Goal: Transaction & Acquisition: Book appointment/travel/reservation

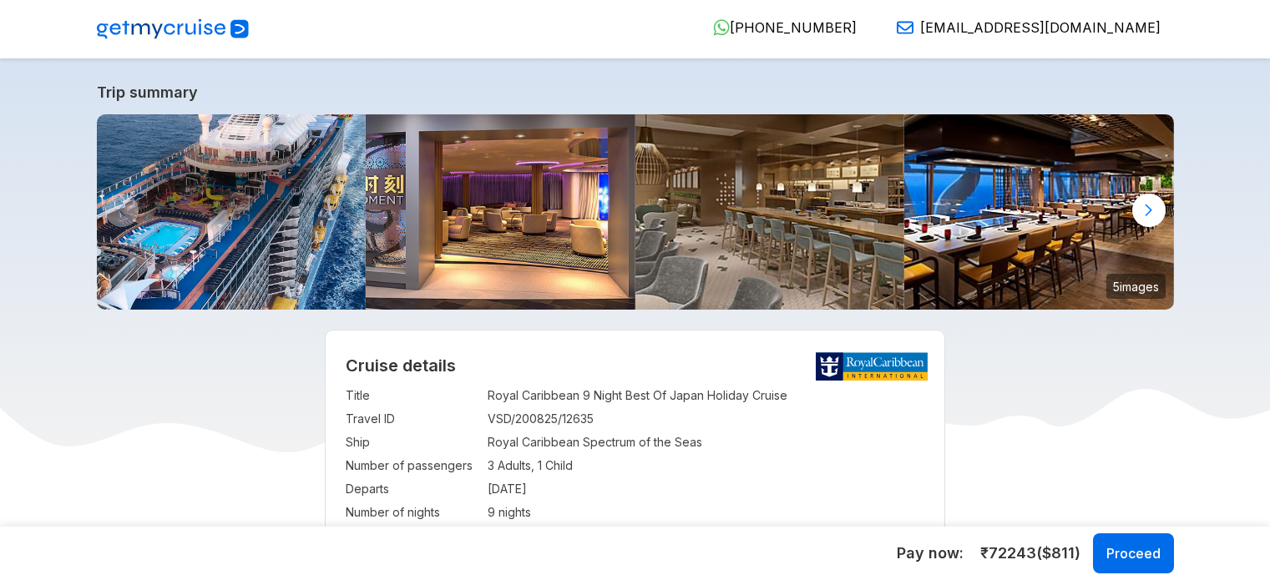
select select "**"
select select "*"
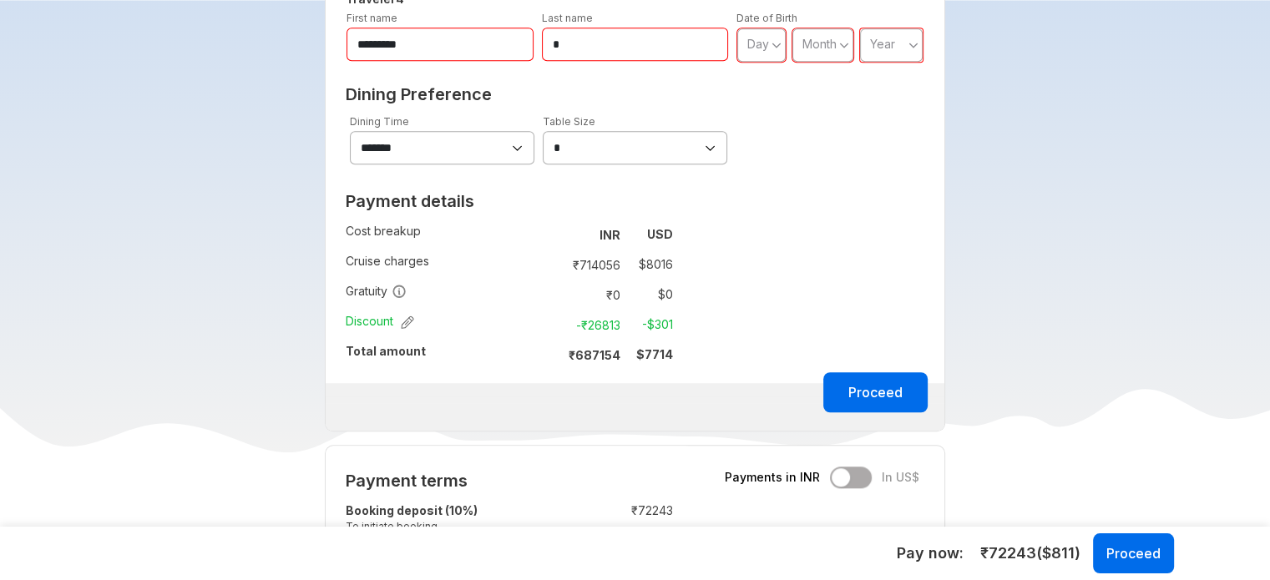
scroll to position [1269, 0]
click at [507, 143] on select "**********" at bounding box center [442, 145] width 184 height 33
click at [522, 144] on select "**********" at bounding box center [442, 145] width 184 height 33
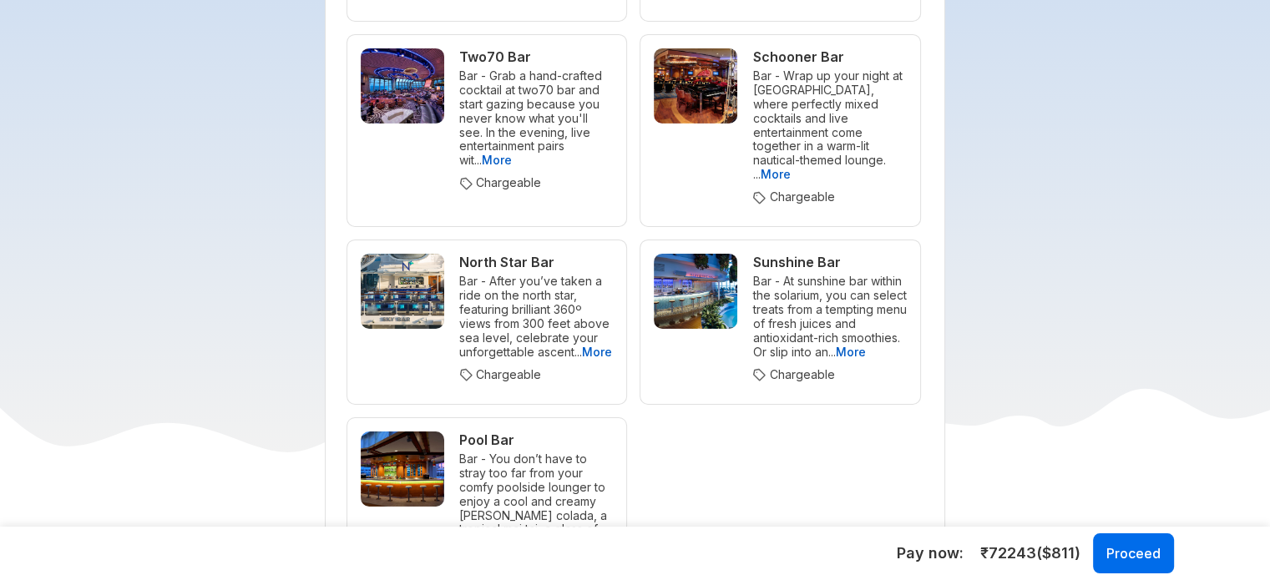
scroll to position [5710, 0]
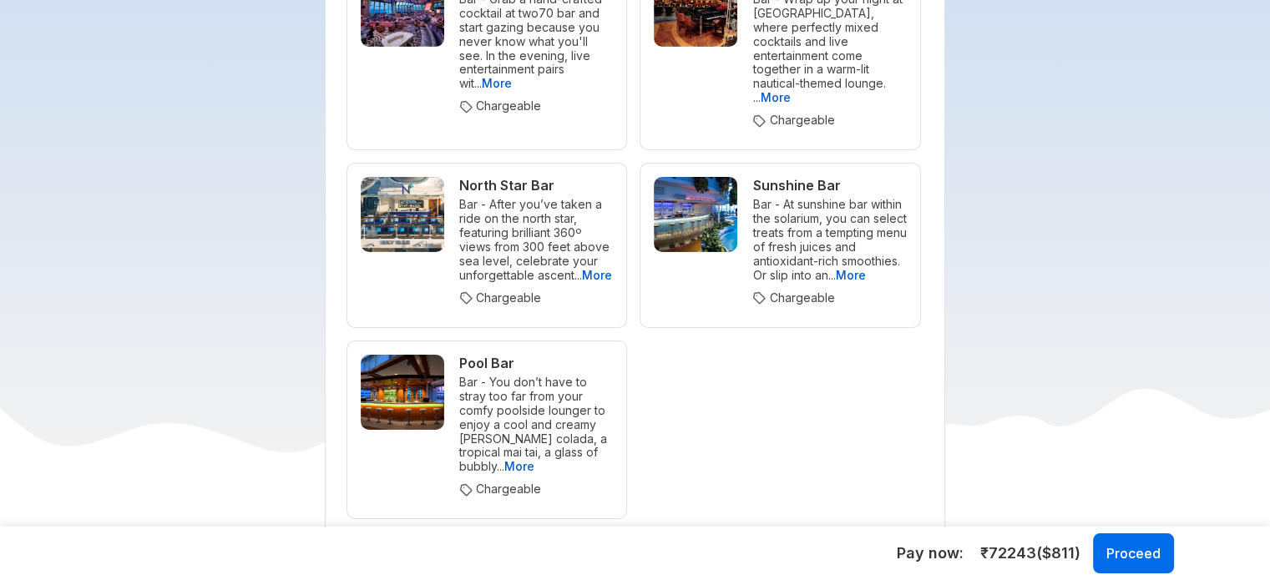
click at [504, 459] on span "More" at bounding box center [519, 466] width 30 height 14
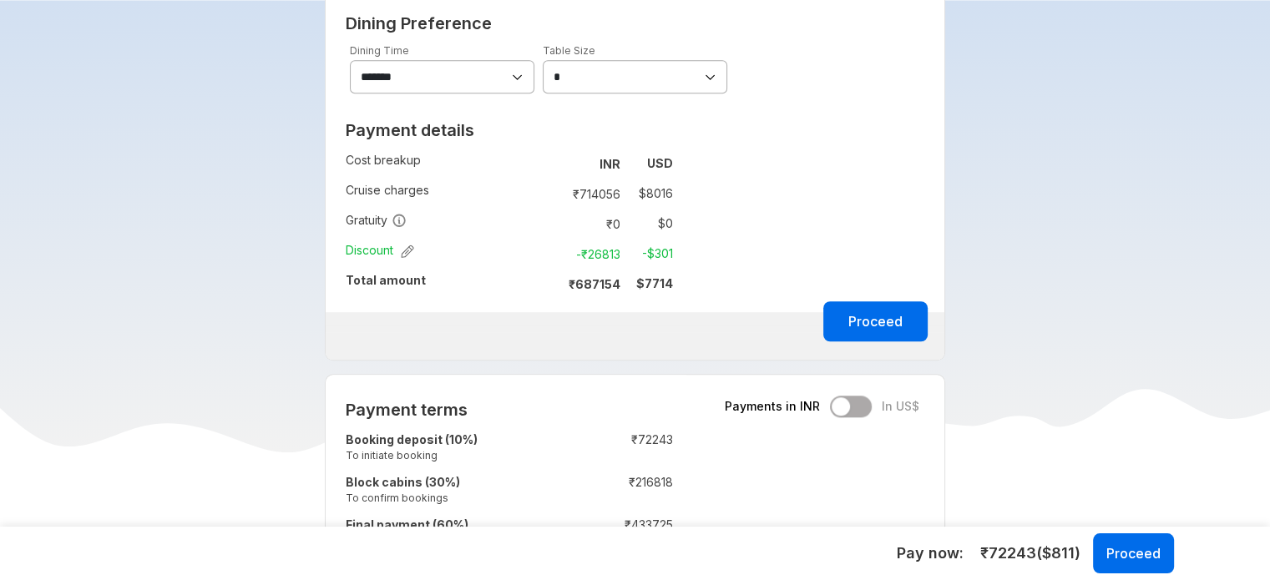
scroll to position [1356, 0]
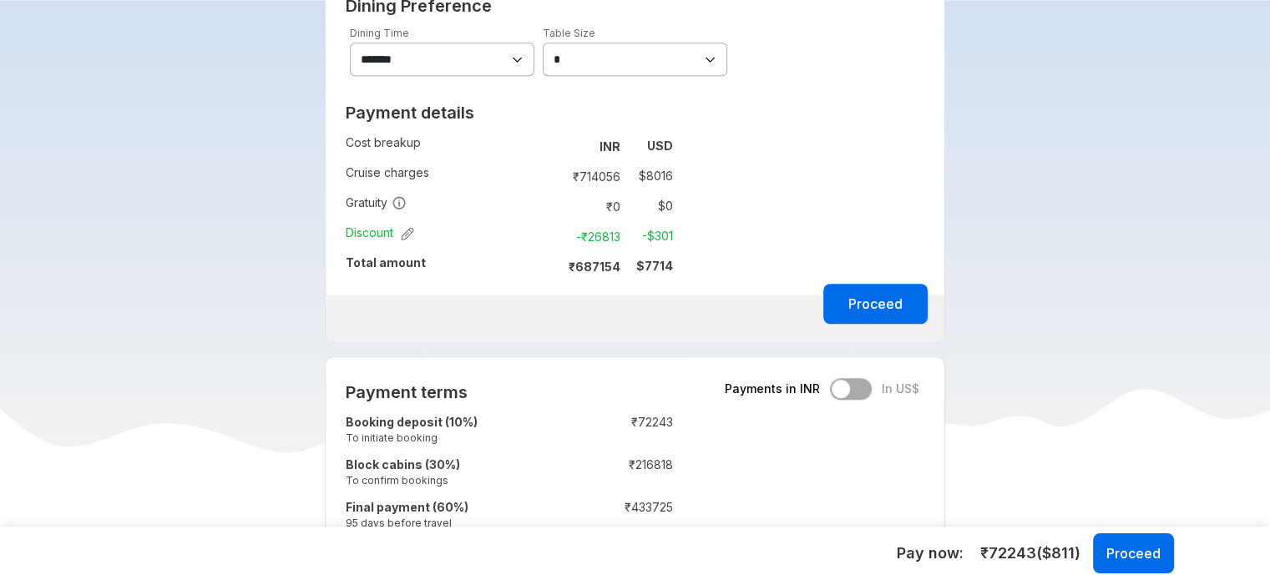
click at [409, 237] on icon "button" at bounding box center [407, 233] width 13 height 13
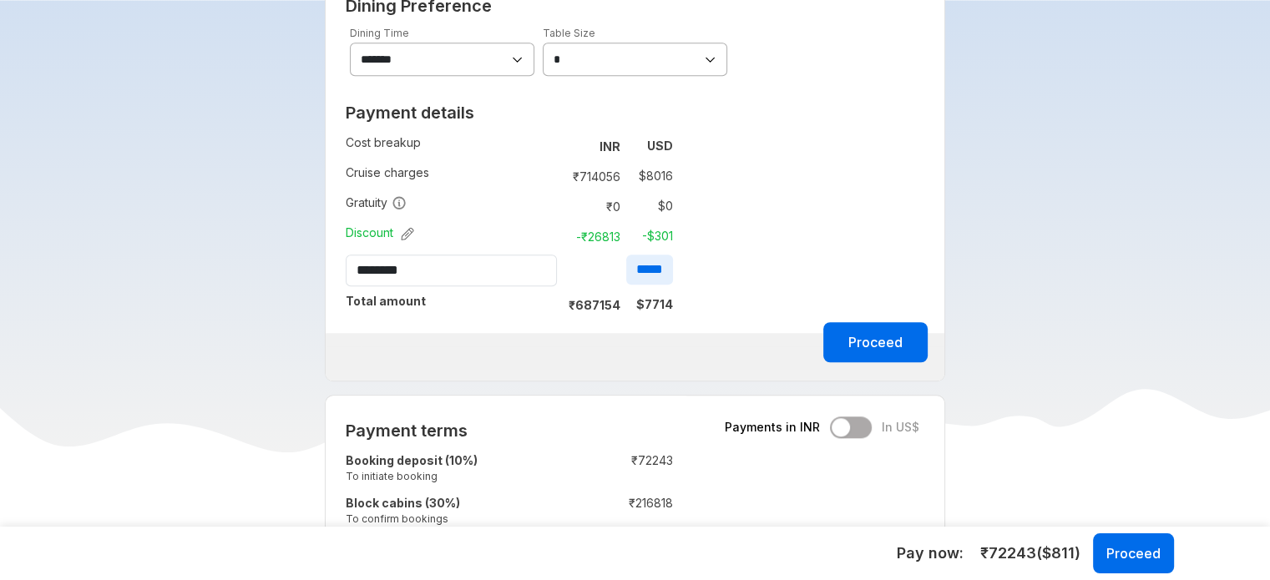
click at [409, 237] on icon "button" at bounding box center [407, 233] width 13 height 13
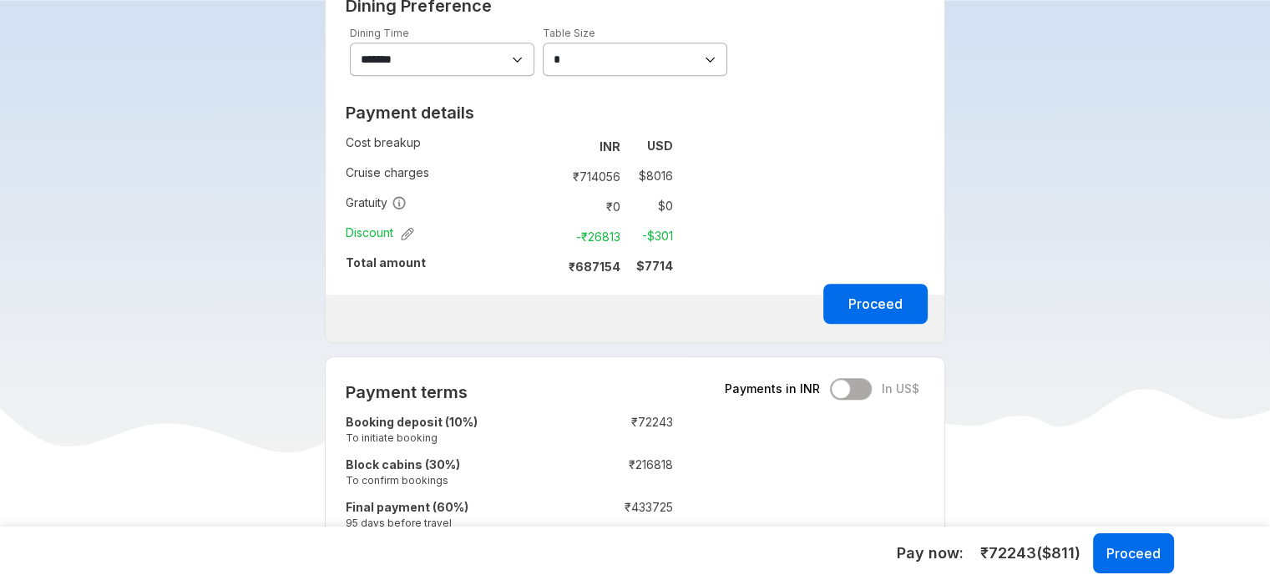
click at [409, 237] on icon "button" at bounding box center [407, 233] width 13 height 13
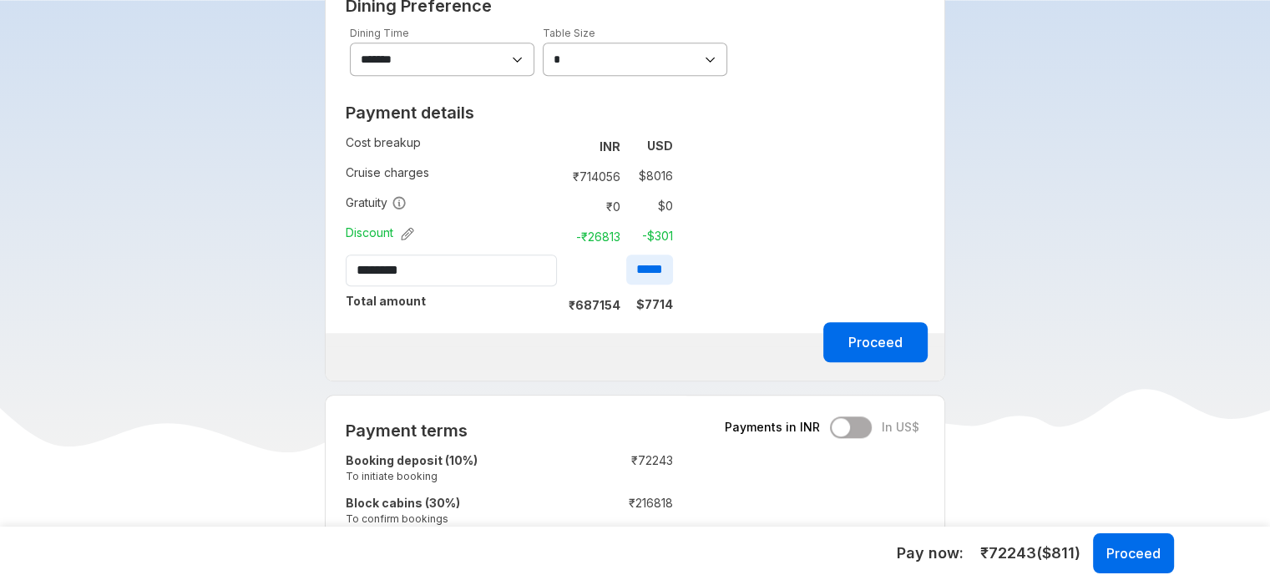
click at [409, 237] on icon "button" at bounding box center [407, 233] width 13 height 13
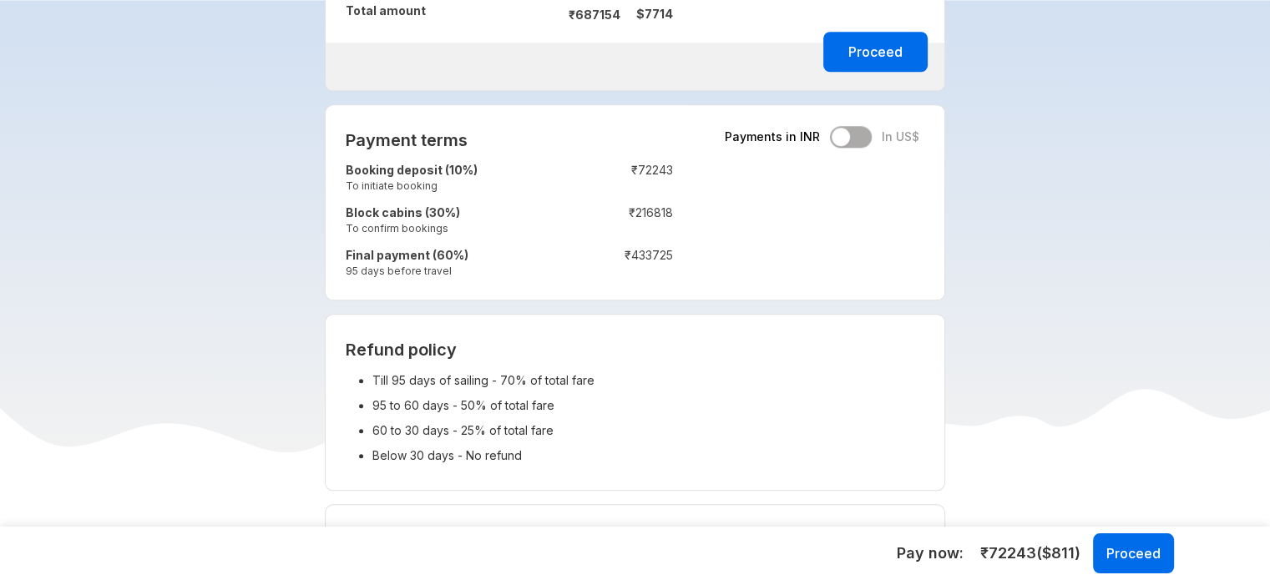
scroll to position [1650, 0]
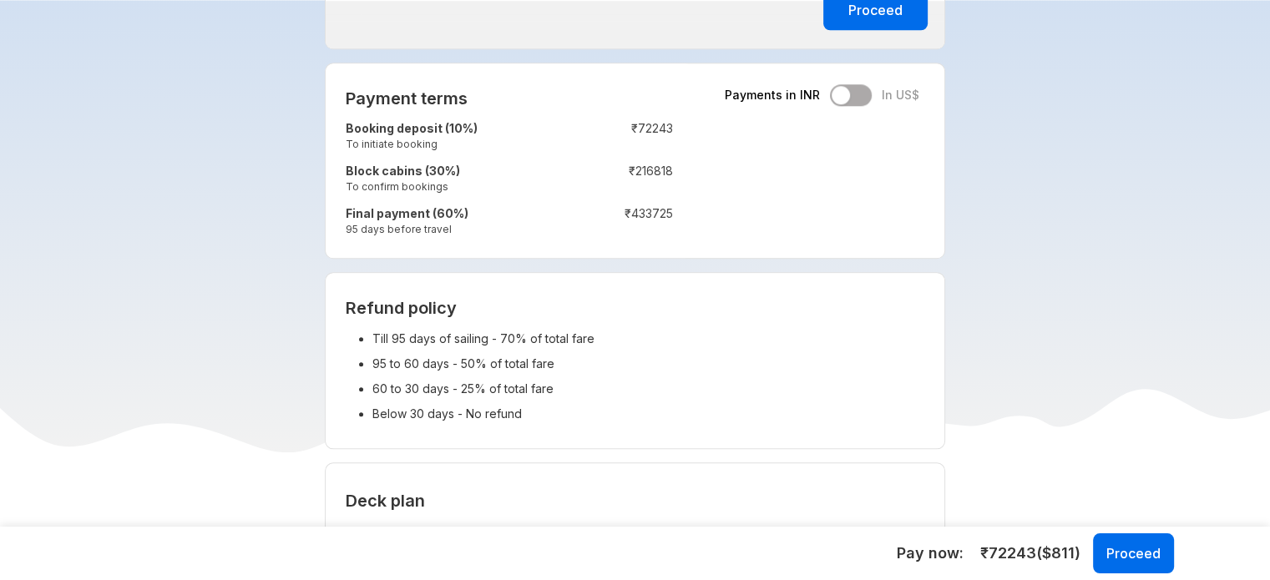
click at [860, 93] on div "Payments in INR In US$" at bounding box center [822, 95] width 195 height 22
click at [840, 97] on div "Payments in INR In US$" at bounding box center [822, 95] width 195 height 22
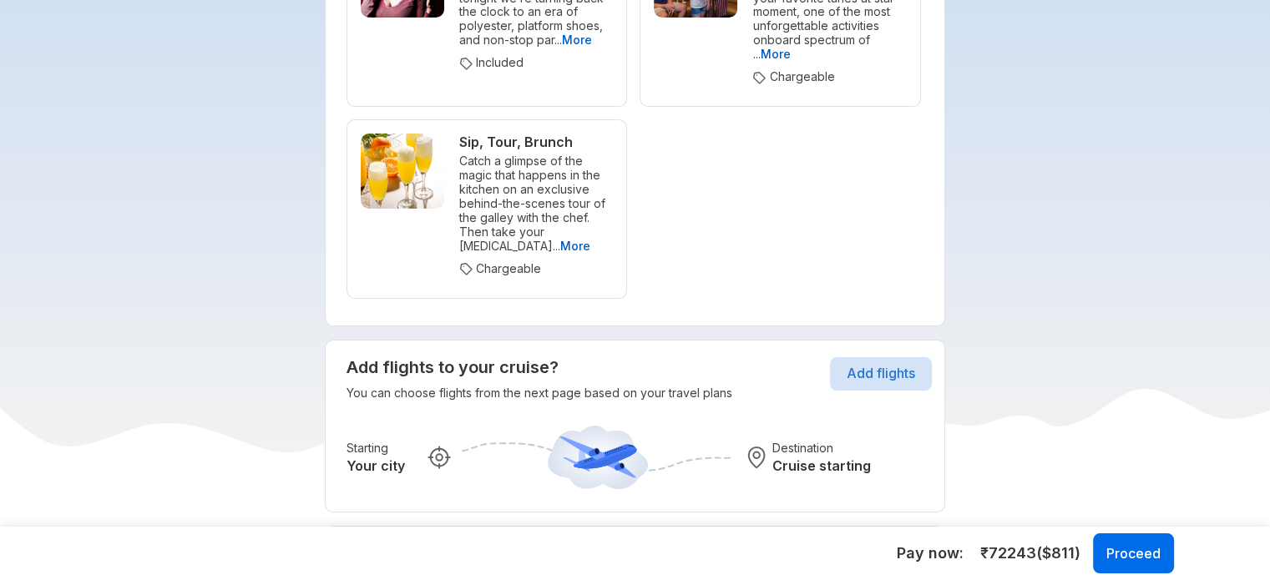
scroll to position [12909, 0]
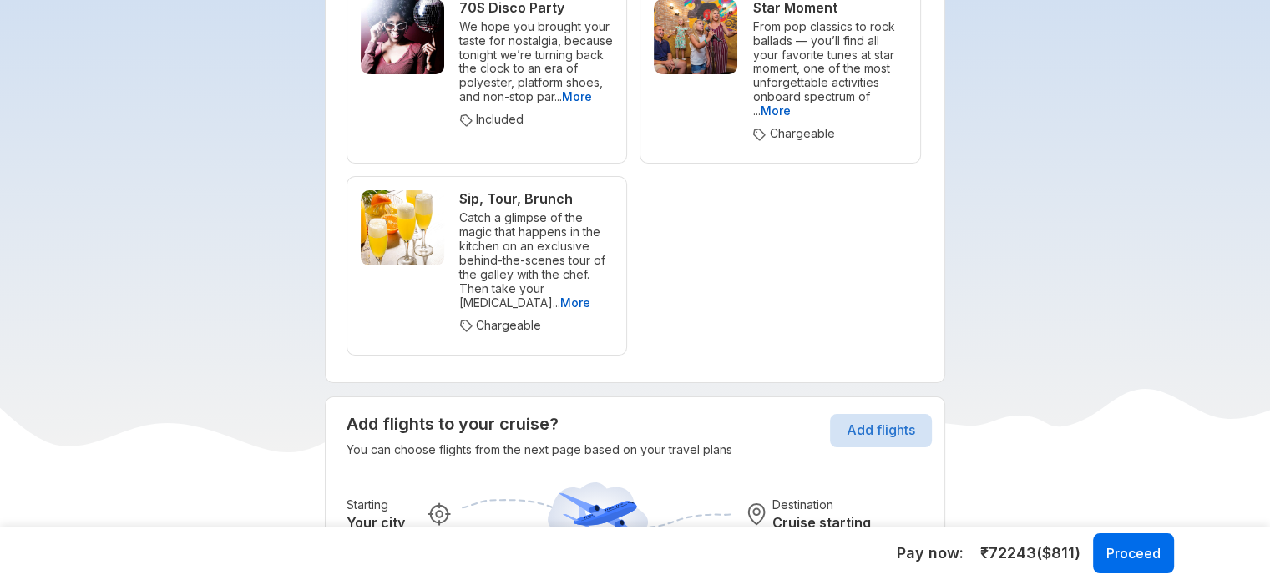
click at [888, 414] on button "Add flights" at bounding box center [881, 430] width 102 height 33
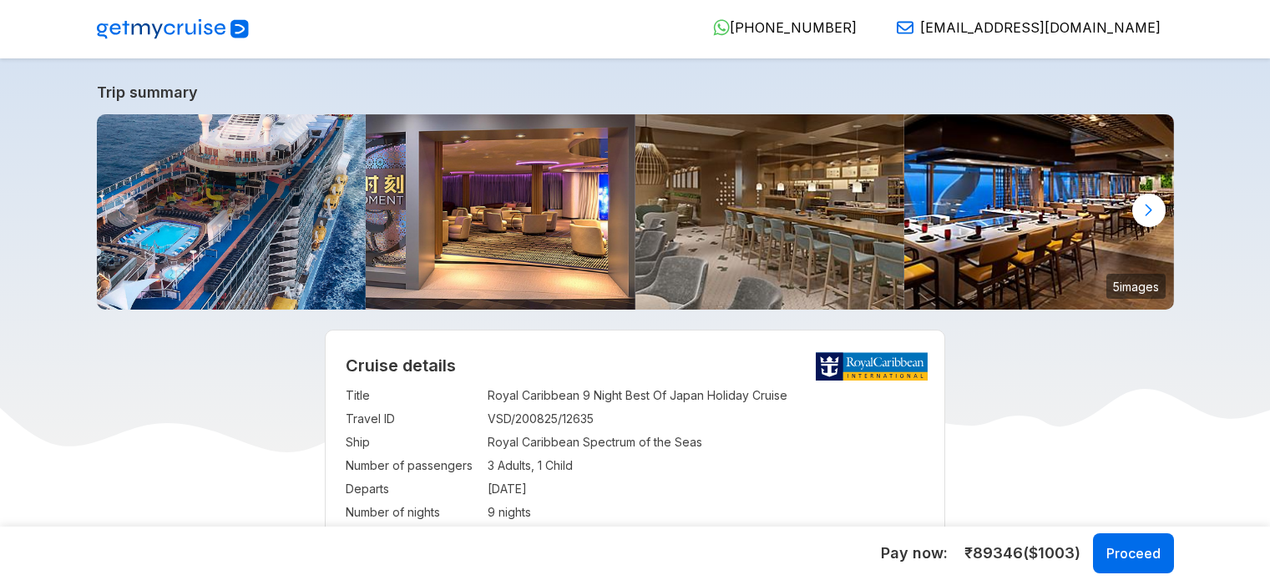
select select "**"
select select "*"
click at [1135, 206] on div at bounding box center [1148, 210] width 33 height 33
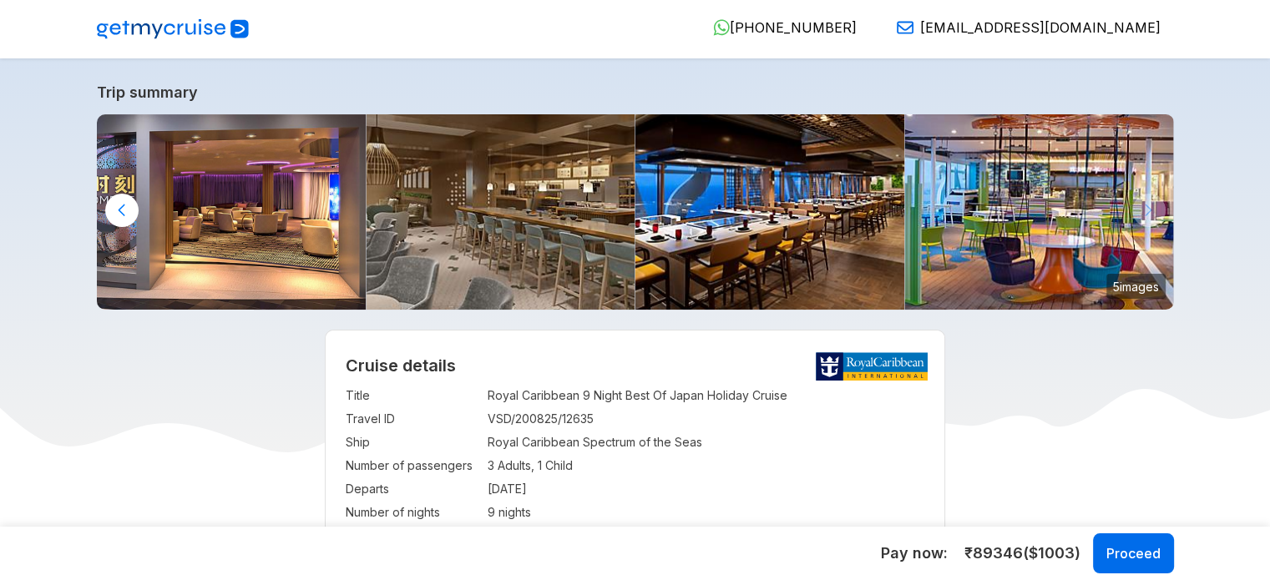
click at [1135, 206] on img at bounding box center [1039, 211] width 270 height 195
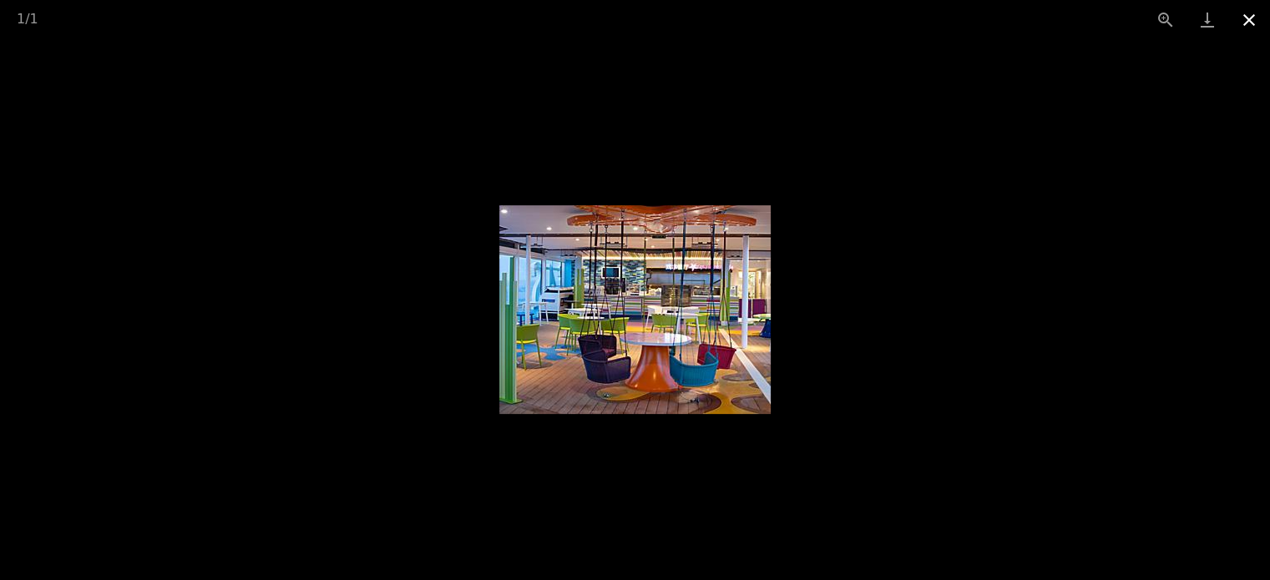
click at [1247, 26] on button "Close gallery" at bounding box center [1249, 19] width 42 height 39
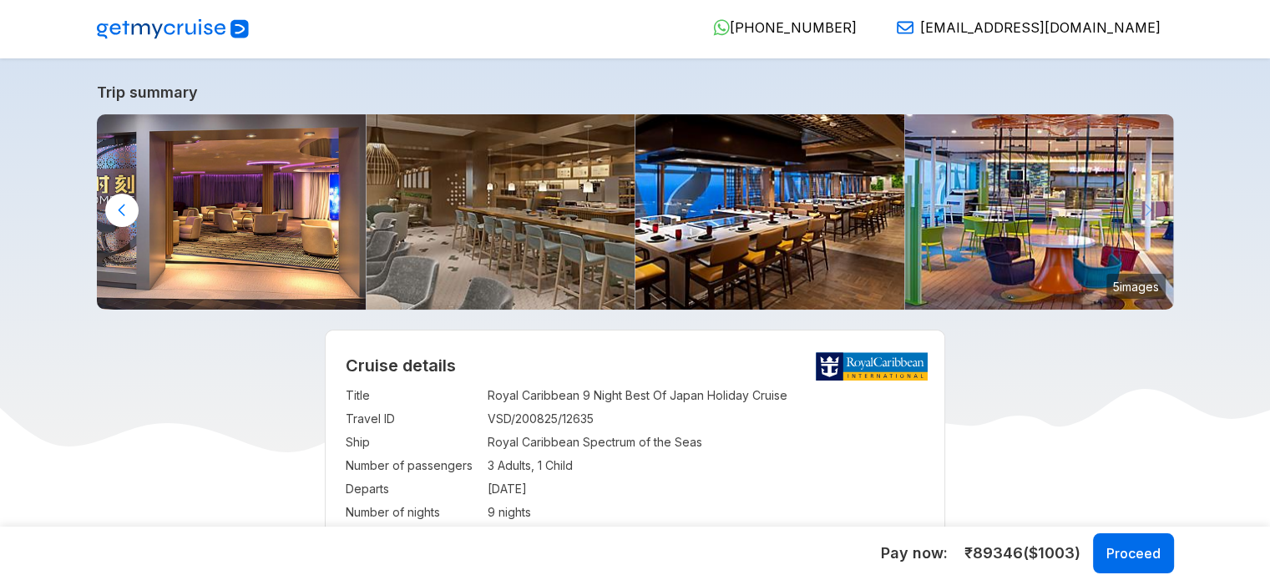
click at [121, 206] on div at bounding box center [121, 210] width 33 height 33
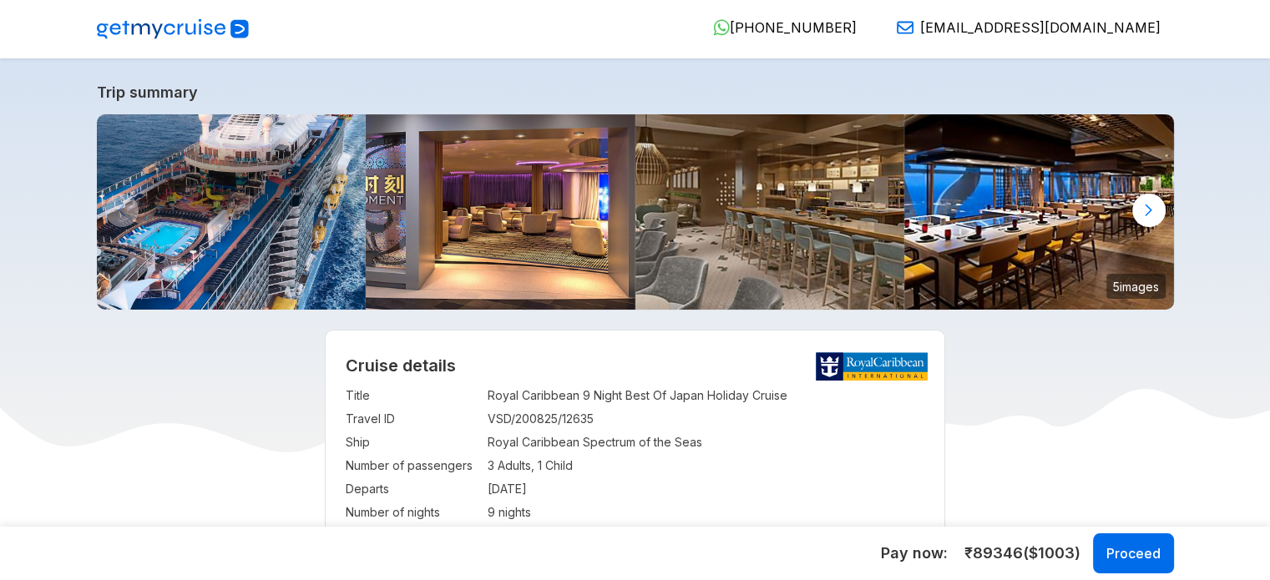
click at [121, 206] on img at bounding box center [232, 211] width 270 height 195
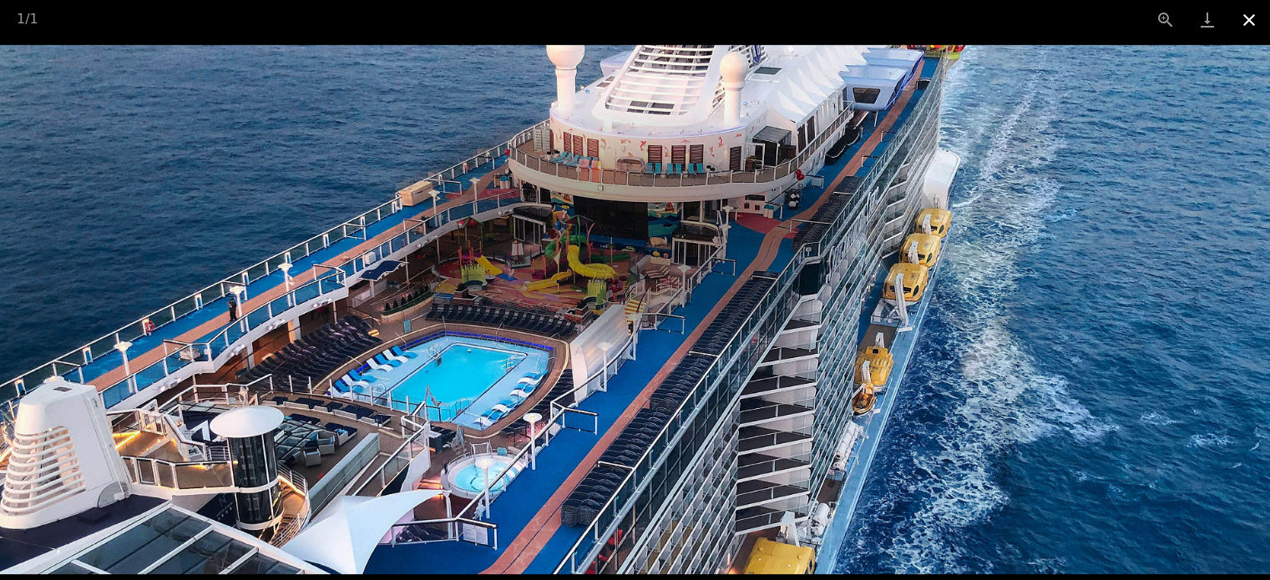
click at [1250, 16] on button "Close gallery" at bounding box center [1249, 19] width 42 height 39
